Goal: Obtain resource: Download file/media

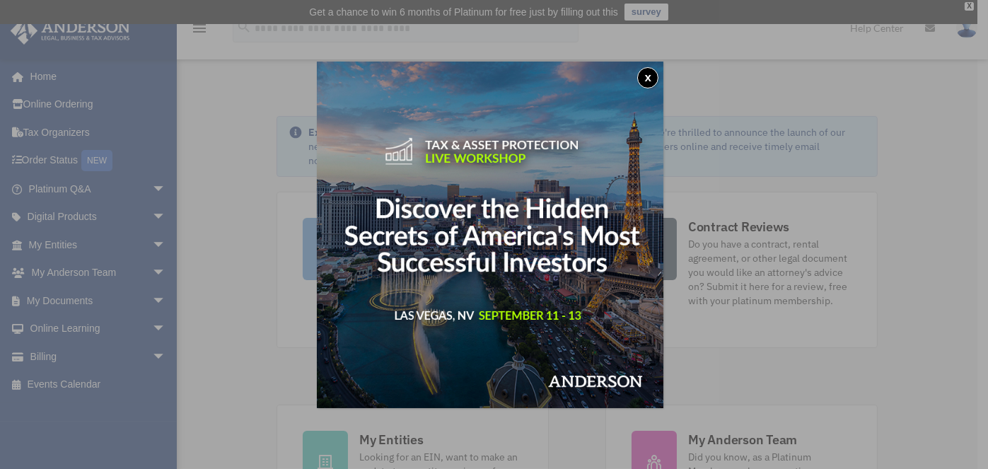
click at [651, 74] on button "x" at bounding box center [647, 77] width 21 height 21
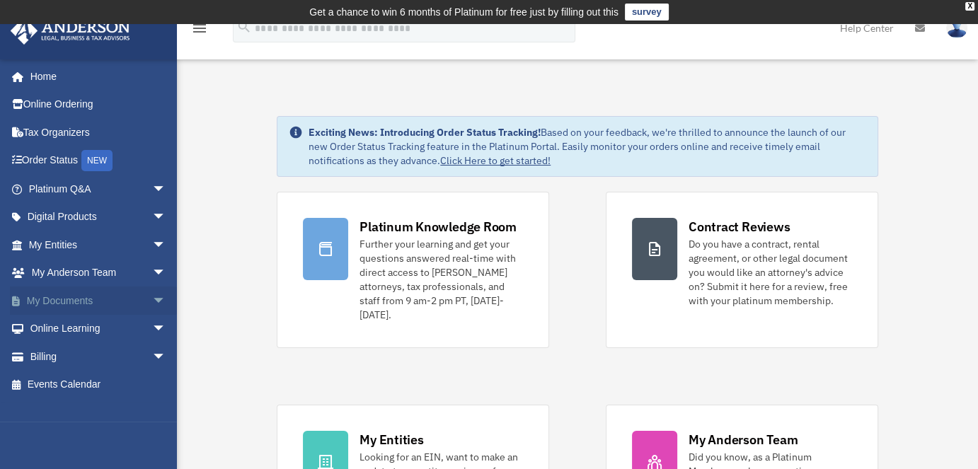
click at [152, 301] on span "arrow_drop_down" at bounding box center [166, 301] width 28 height 29
click at [74, 328] on link "Box" at bounding box center [104, 329] width 168 height 28
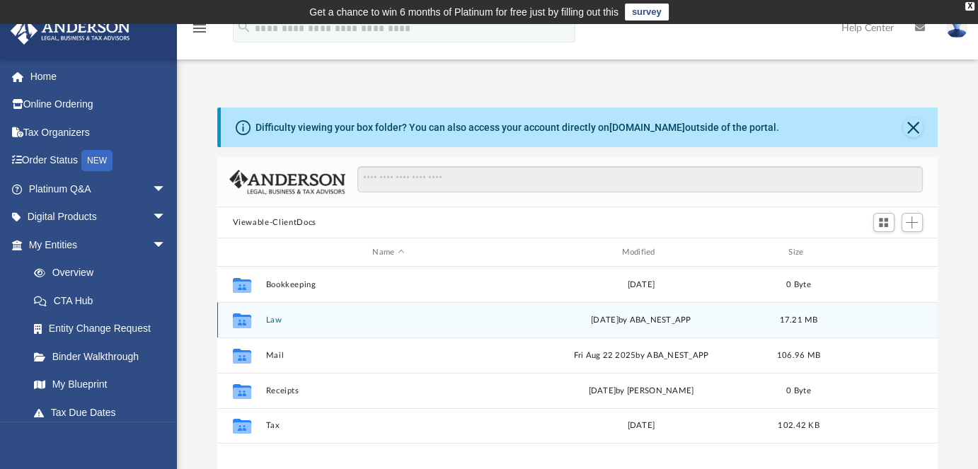
scroll to position [311, 709]
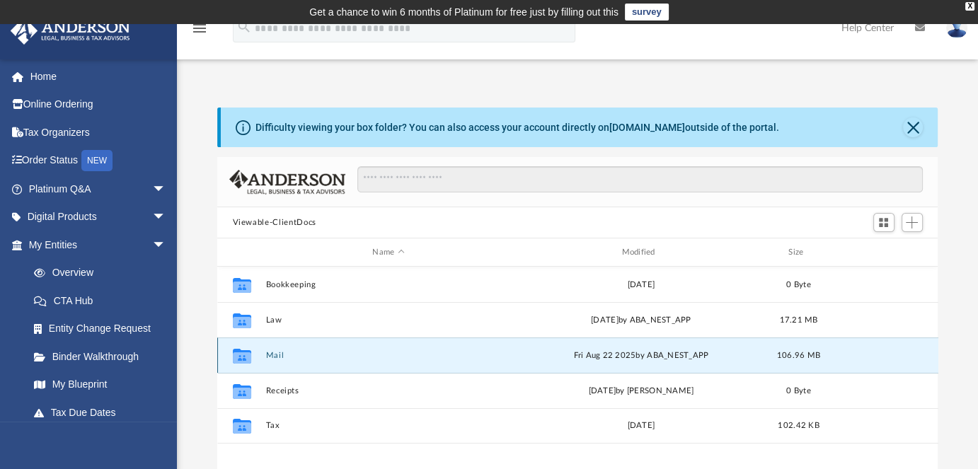
click at [272, 356] on button "Mail" at bounding box center [388, 355] width 246 height 9
click at [276, 354] on button "Mail" at bounding box center [388, 355] width 246 height 9
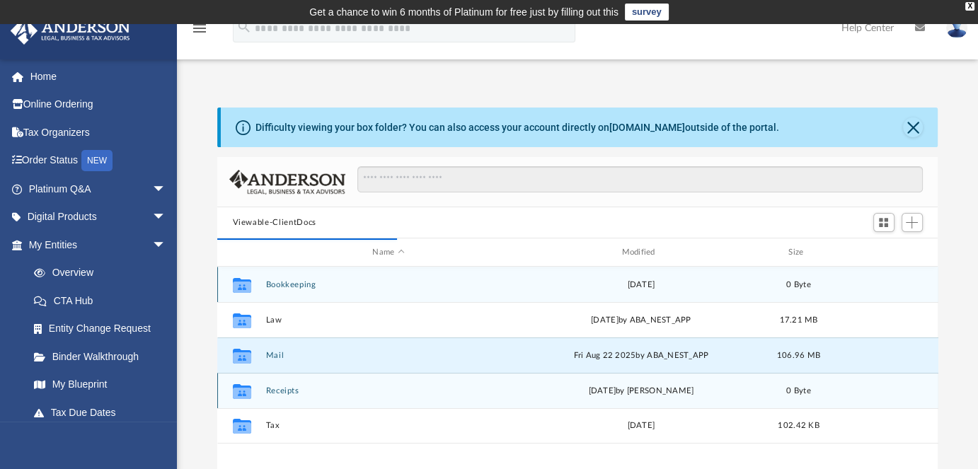
scroll to position [11, 11]
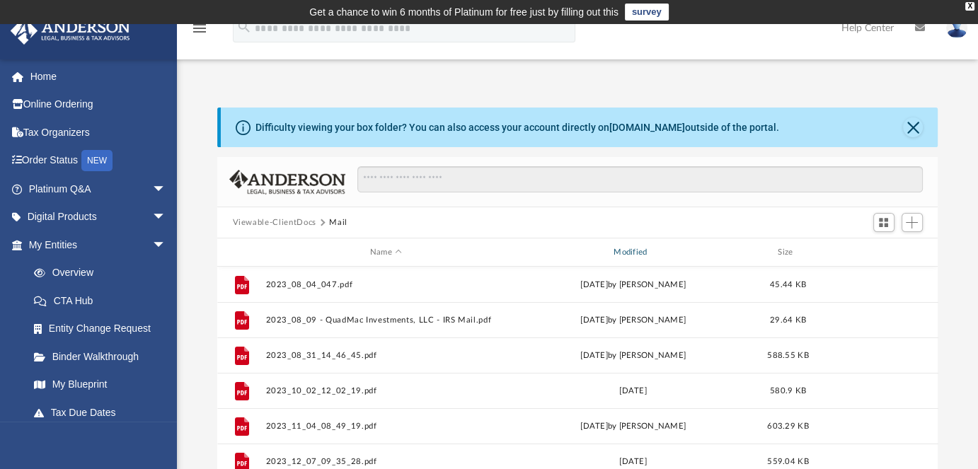
click at [628, 254] on div "Modified" at bounding box center [632, 252] width 241 height 13
click at [634, 250] on div "Modified" at bounding box center [632, 252] width 241 height 13
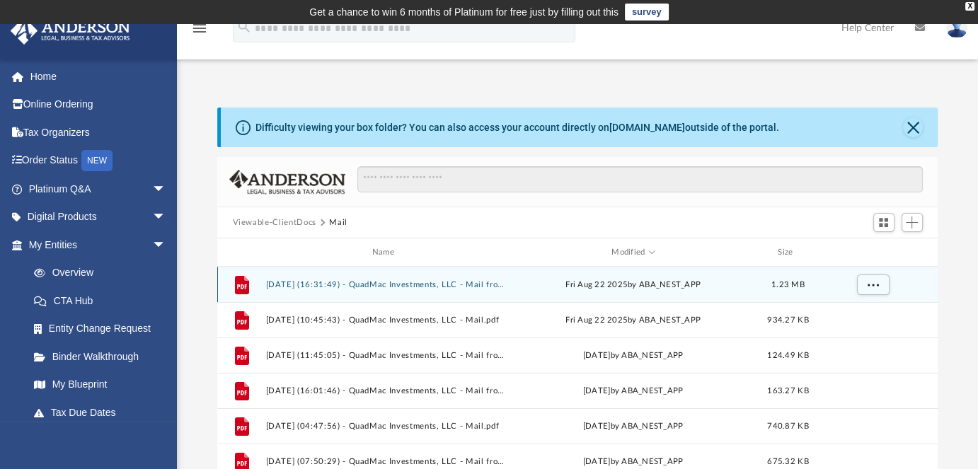
click at [388, 283] on button "2025.08.22 (16:31:49) - QuadMac Investments, LLC - Mail from IRS.pdf" at bounding box center [385, 284] width 241 height 9
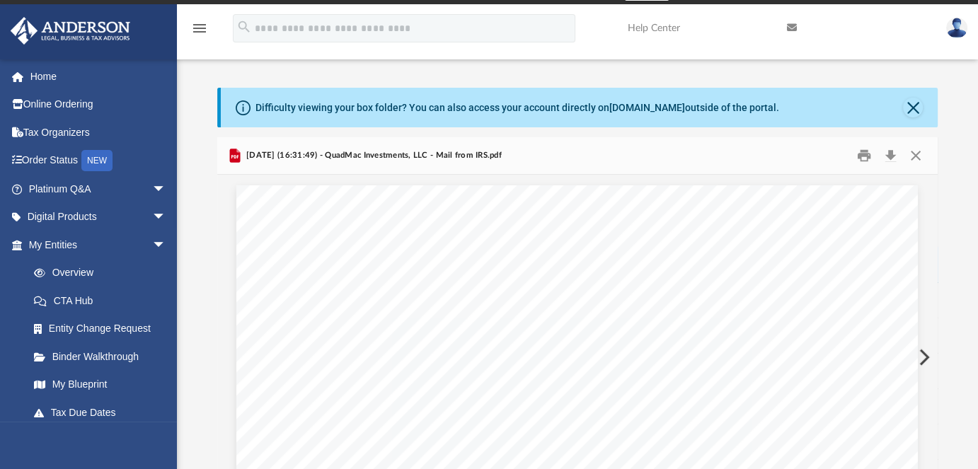
scroll to position [0, 0]
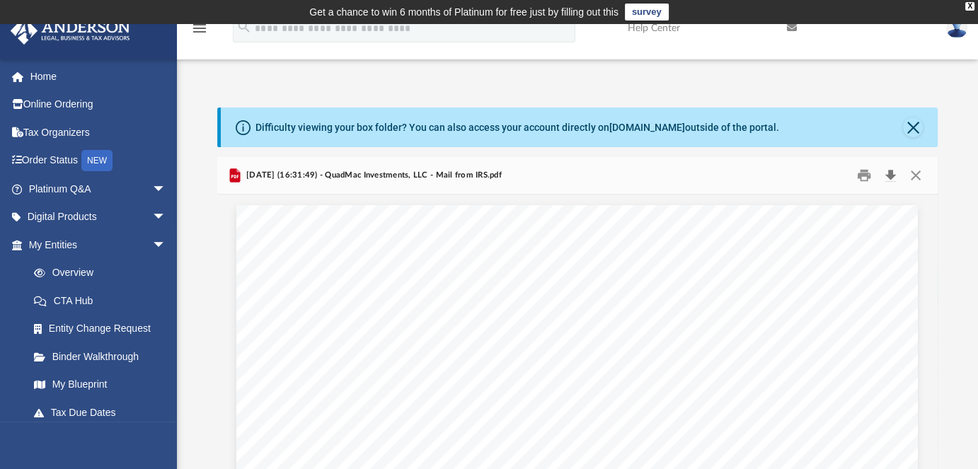
click at [889, 174] on button "Download" at bounding box center [890, 176] width 25 height 22
click at [913, 125] on button "Close" at bounding box center [913, 127] width 20 height 20
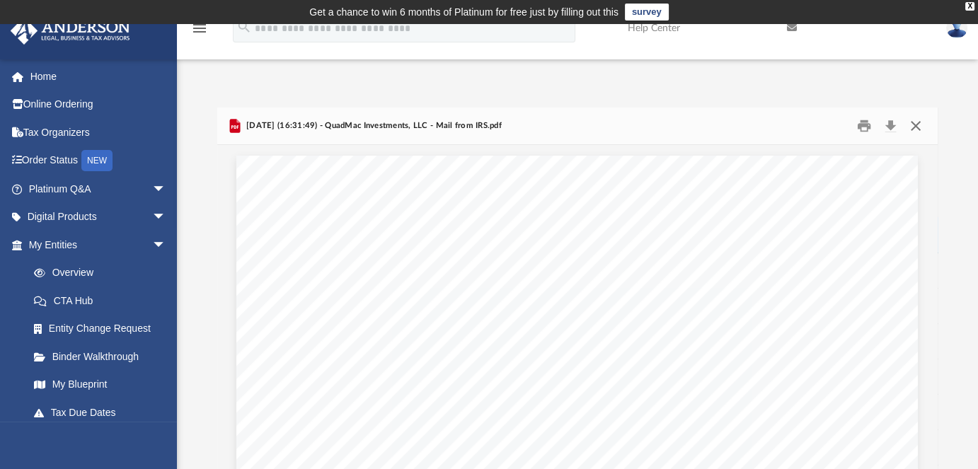
drag, startPoint x: 916, startPoint y: 128, endPoint x: 896, endPoint y: 139, distance: 23.1
click at [915, 128] on button "Close" at bounding box center [915, 126] width 25 height 22
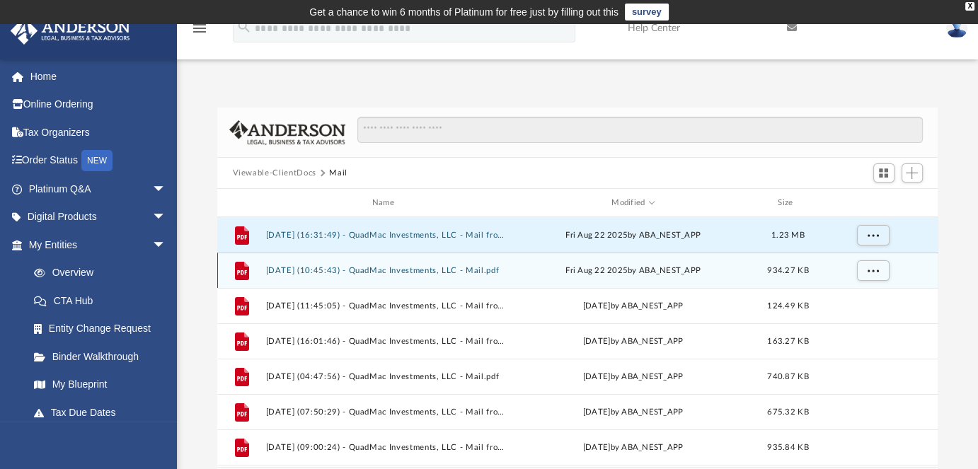
click at [383, 268] on button "2025.08.22 (10:45:43) - QuadMac Investments, LLC - Mail.pdf" at bounding box center [385, 270] width 241 height 9
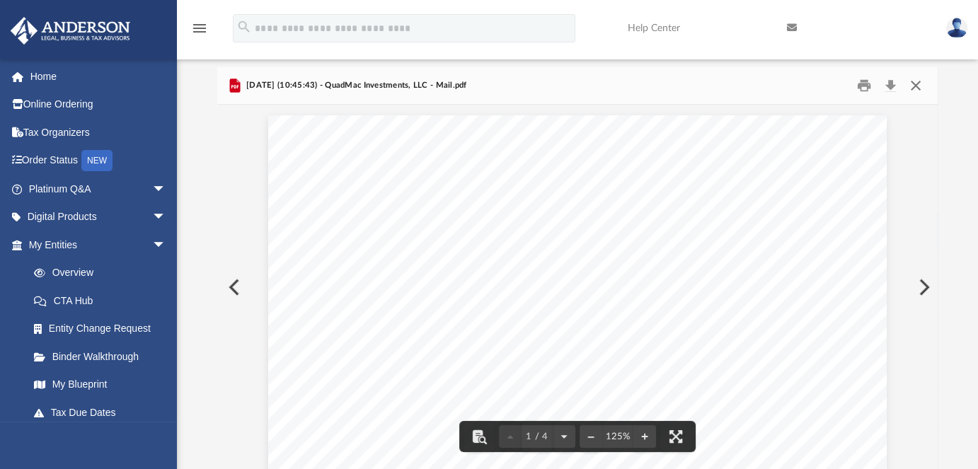
click at [915, 86] on button "Close" at bounding box center [915, 86] width 25 height 22
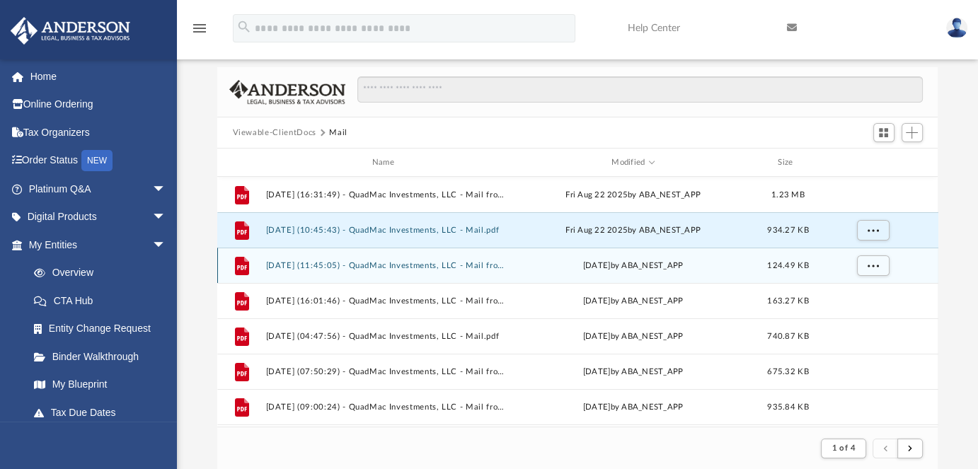
click at [388, 266] on button "2025.08.11 (11:45:05) - QuadMac Investments, LLC - Mail from INDIANA SECRETARY …" at bounding box center [385, 265] width 241 height 9
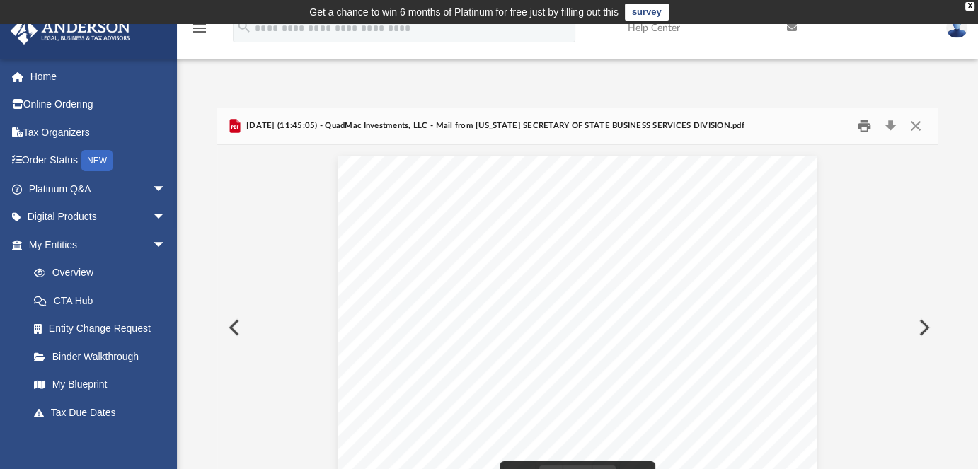
click at [861, 126] on button "Print" at bounding box center [864, 126] width 28 height 22
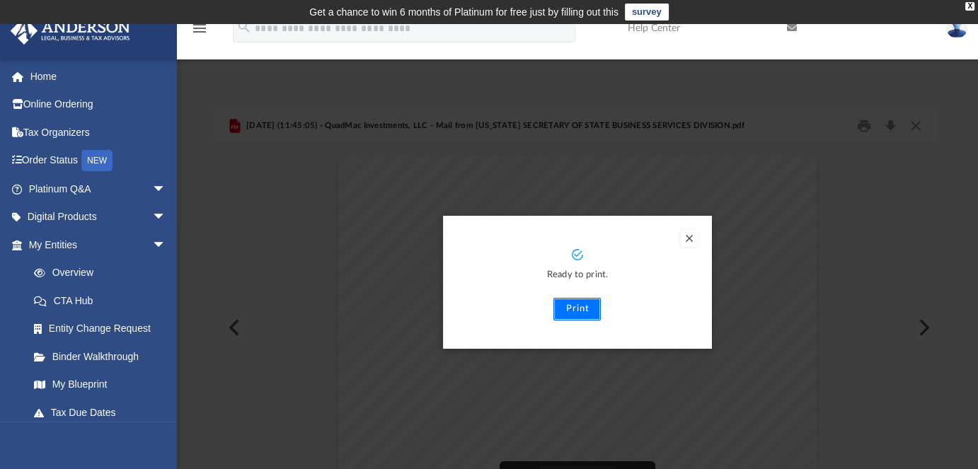
click at [572, 308] on button "Print" at bounding box center [576, 309] width 47 height 23
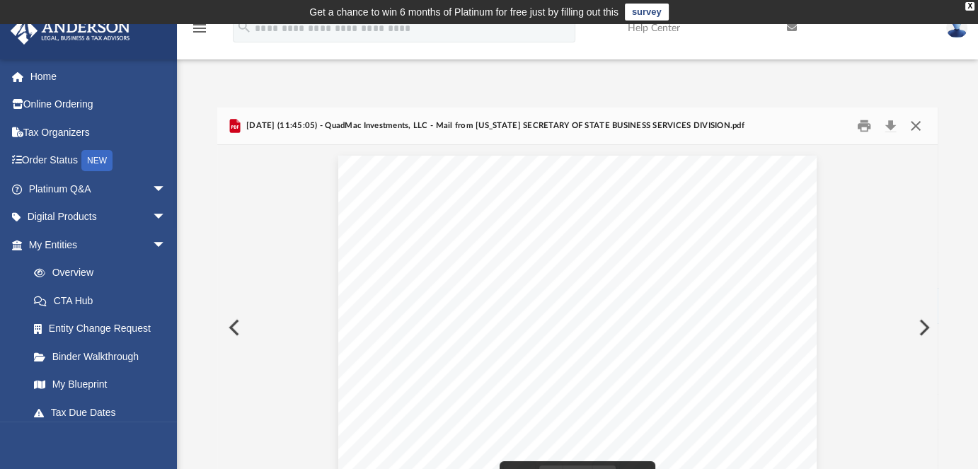
click at [915, 124] on button "Close" at bounding box center [915, 126] width 25 height 22
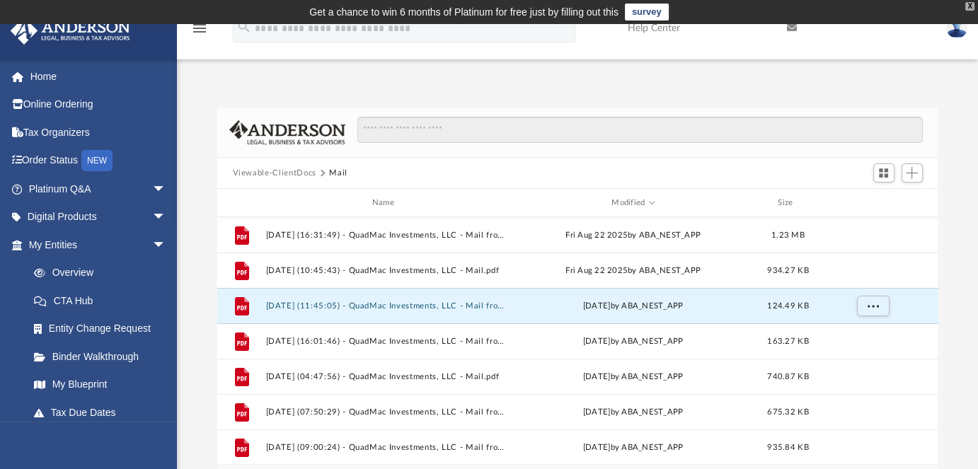
click at [973, 3] on div "X" at bounding box center [969, 6] width 9 height 8
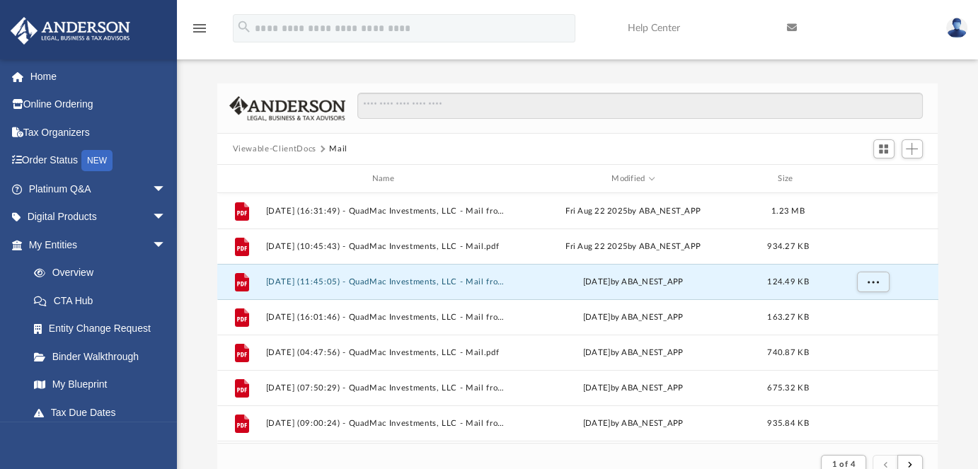
click at [957, 31] on img at bounding box center [956, 28] width 21 height 21
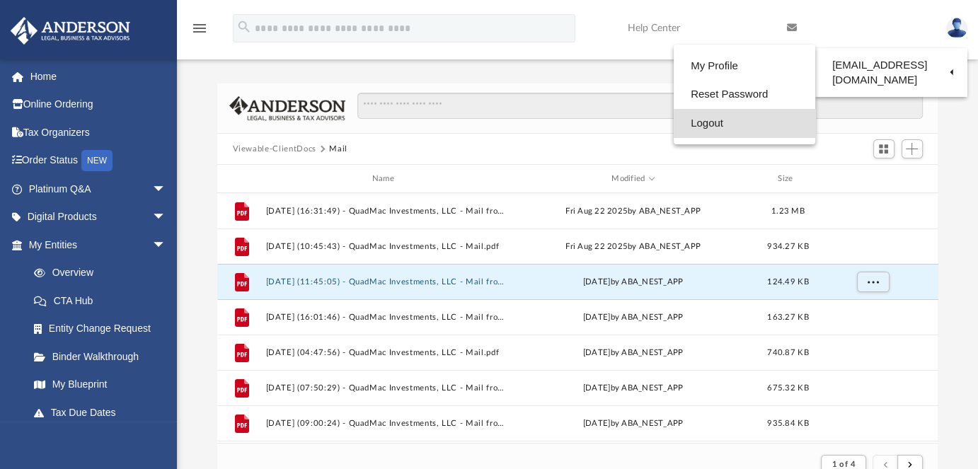
click at [705, 128] on link "Logout" at bounding box center [744, 123] width 141 height 29
